Goal: Check status: Check status

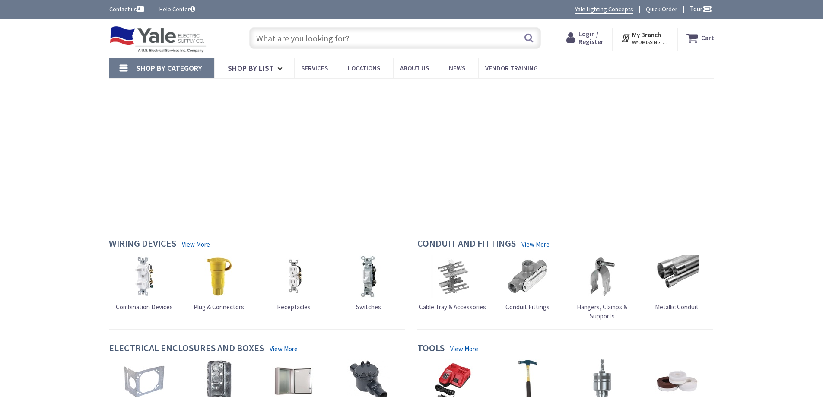
type input "th at [GEOGRAPHIC_DATA], [GEOGRAPHIC_DATA], [GEOGRAPHIC_DATA], [GEOGRAPHIC_DATA]"
click at [590, 37] on span "Login / Register" at bounding box center [591, 38] width 25 height 16
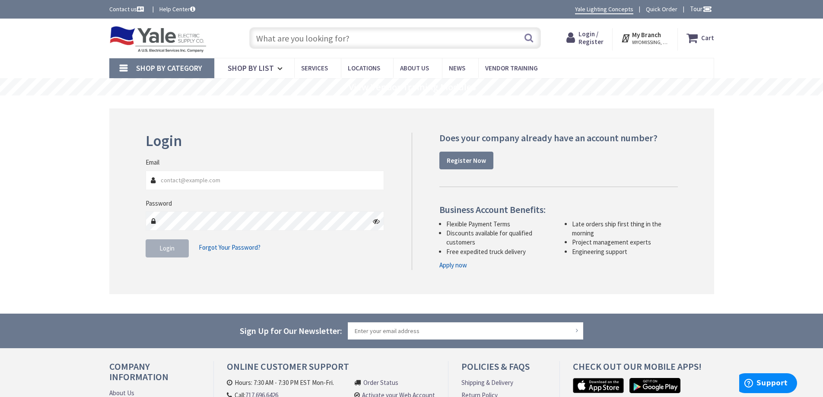
type input "rzweifel@hallerent.com"
click at [170, 253] on button "Login" at bounding box center [167, 248] width 43 height 18
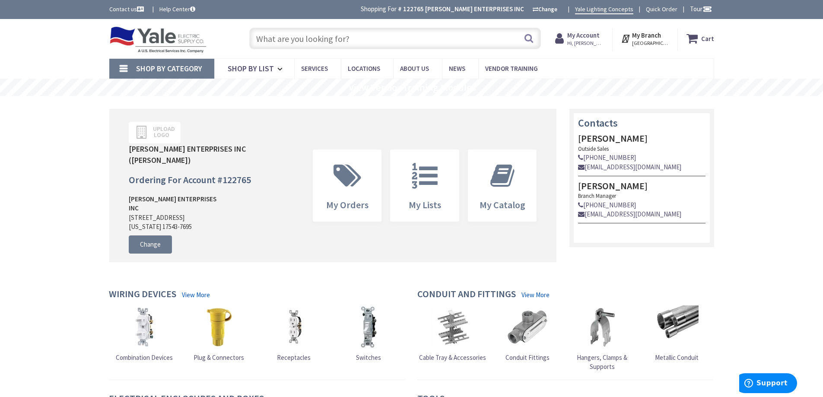
click at [592, 38] on strong "My Account" at bounding box center [583, 35] width 32 height 8
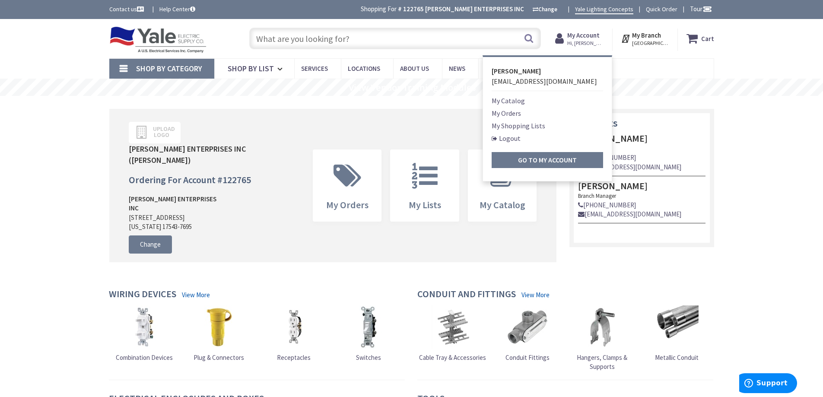
click at [509, 113] on link "My Orders" at bounding box center [506, 113] width 29 height 10
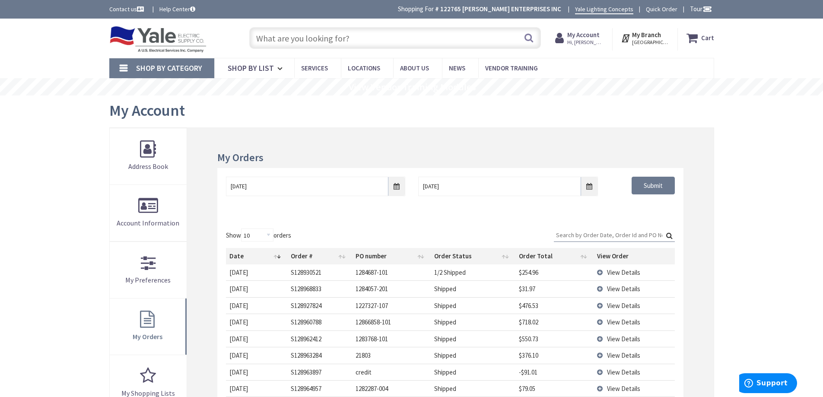
click at [571, 236] on input "Search:" at bounding box center [614, 235] width 121 height 13
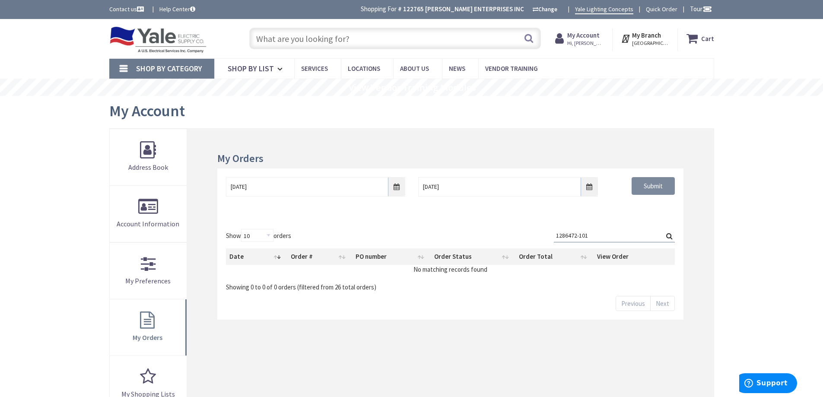
type input "1286472-101"
click at [644, 186] on input "Submit" at bounding box center [653, 186] width 43 height 18
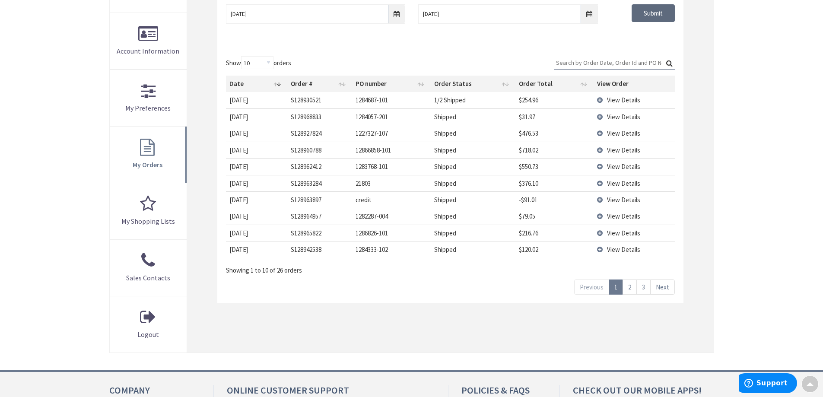
scroll to position [43, 0]
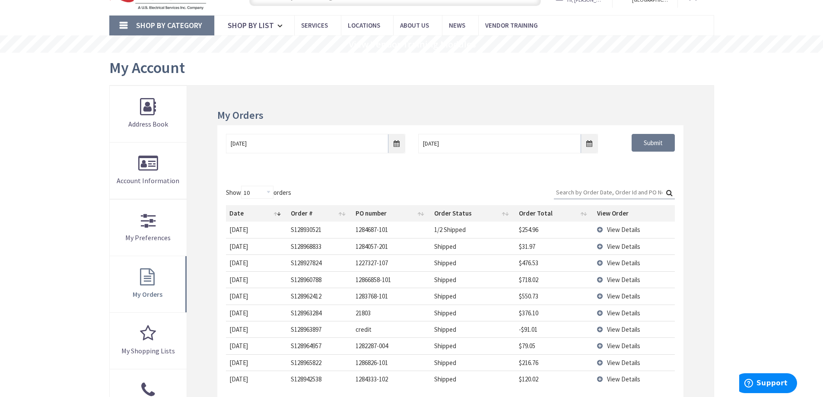
click at [569, 191] on input "Search:" at bounding box center [614, 192] width 121 height 13
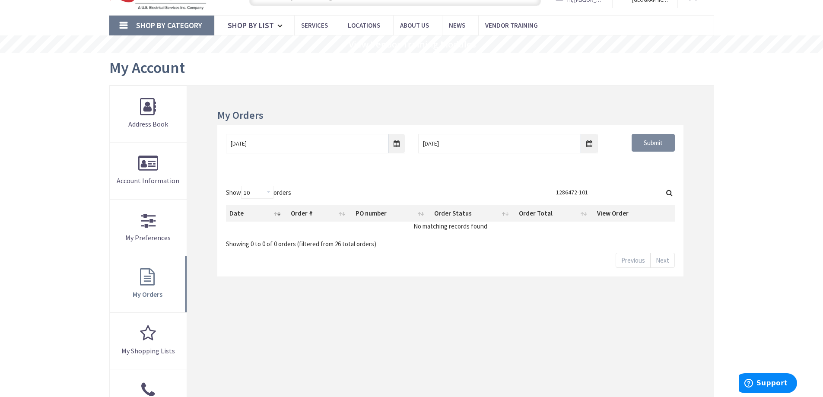
type input "1286472-101"
click at [649, 145] on input "Submit" at bounding box center [653, 143] width 43 height 18
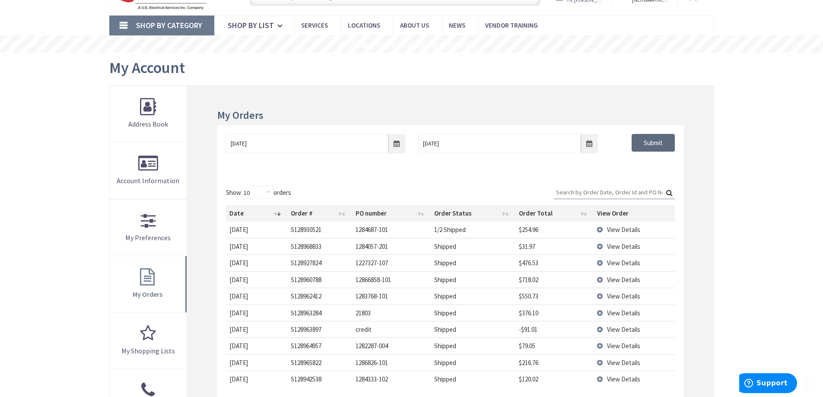
scroll to position [86, 0]
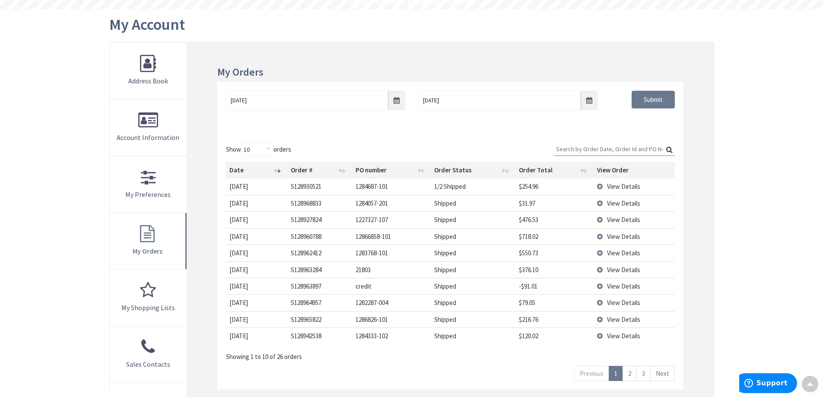
click at [629, 374] on link "2" at bounding box center [630, 373] width 14 height 15
click at [642, 372] on link "3" at bounding box center [643, 373] width 14 height 15
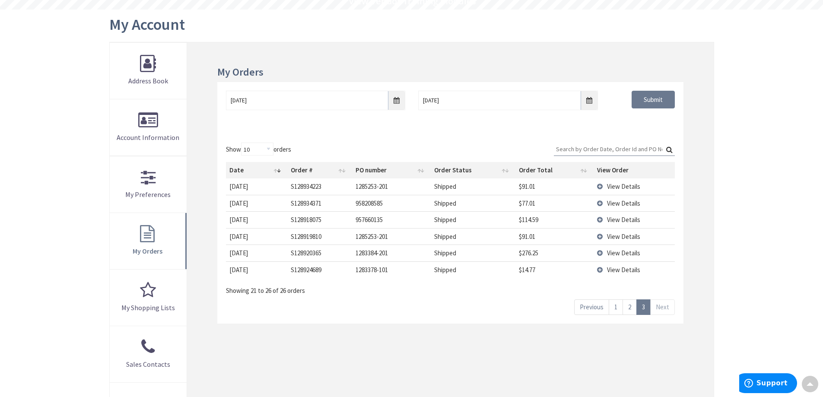
click at [617, 308] on link "1" at bounding box center [616, 306] width 14 height 15
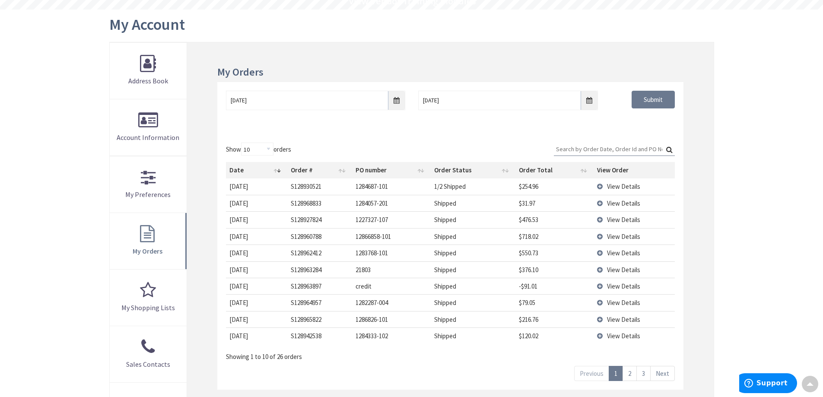
click at [592, 149] on input "Search:" at bounding box center [614, 149] width 121 height 13
click at [605, 152] on input "Search:" at bounding box center [614, 149] width 121 height 13
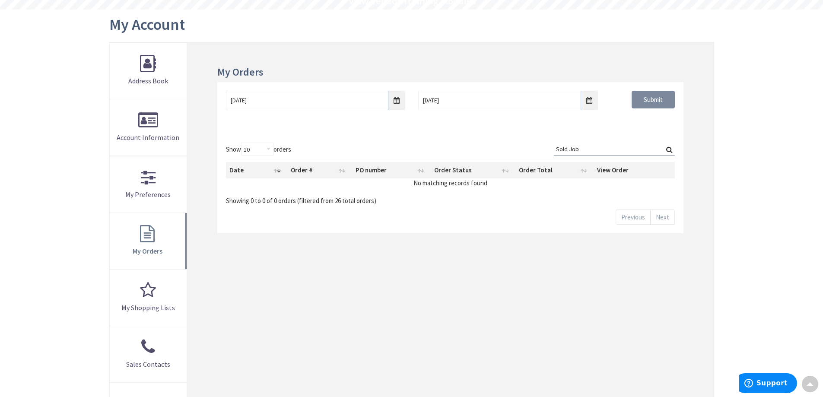
type input "Sold Job"
click at [653, 101] on input "Submit" at bounding box center [653, 100] width 43 height 18
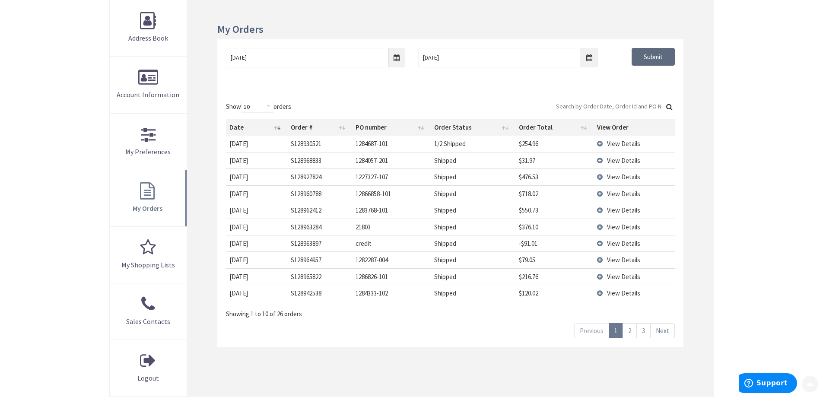
scroll to position [130, 0]
click at [569, 107] on input "Search:" at bounding box center [614, 105] width 121 height 13
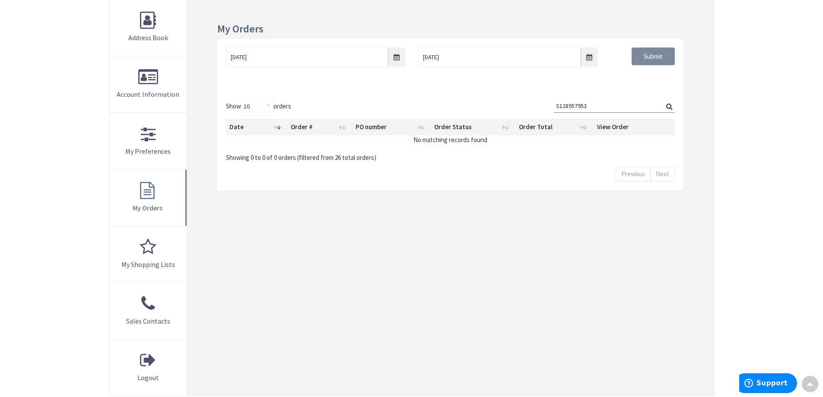
type input "S128957953"
click at [652, 57] on input "Submit" at bounding box center [653, 57] width 43 height 18
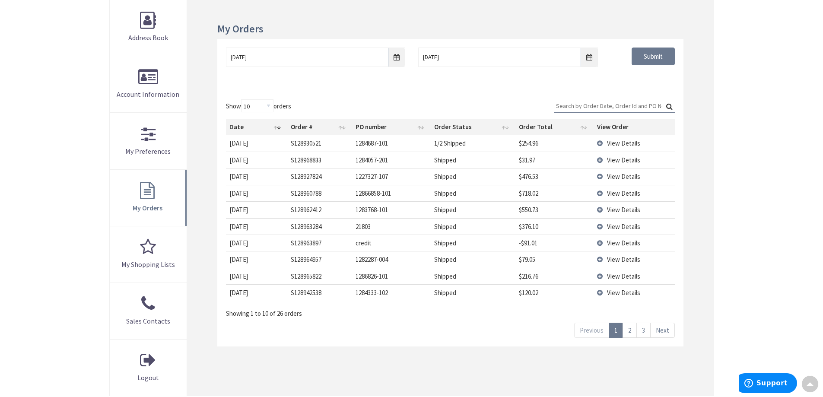
click at [630, 333] on link "2" at bounding box center [630, 330] width 14 height 15
click at [644, 330] on link "3" at bounding box center [643, 330] width 14 height 15
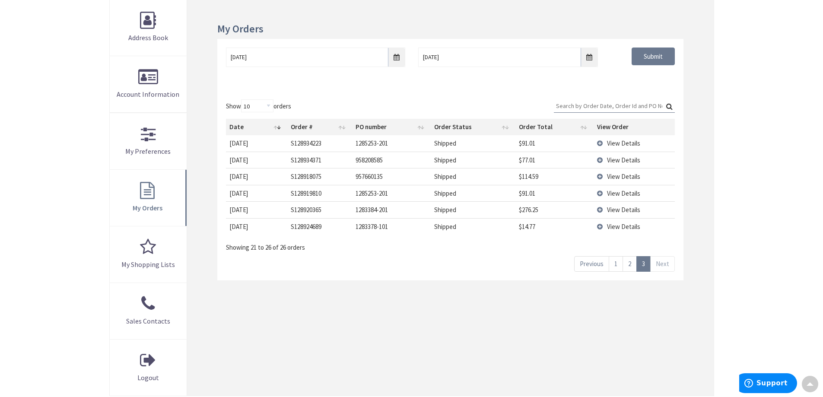
click at [629, 264] on link "2" at bounding box center [630, 263] width 14 height 15
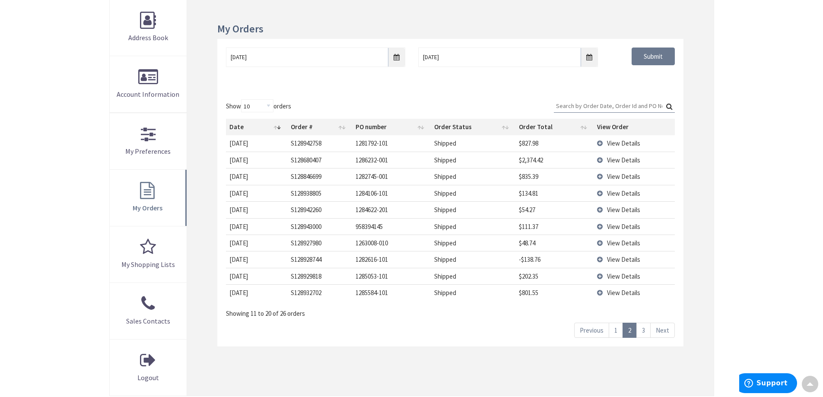
click at [615, 330] on link "1" at bounding box center [616, 330] width 14 height 15
